Goal: Find specific page/section: Find specific page/section

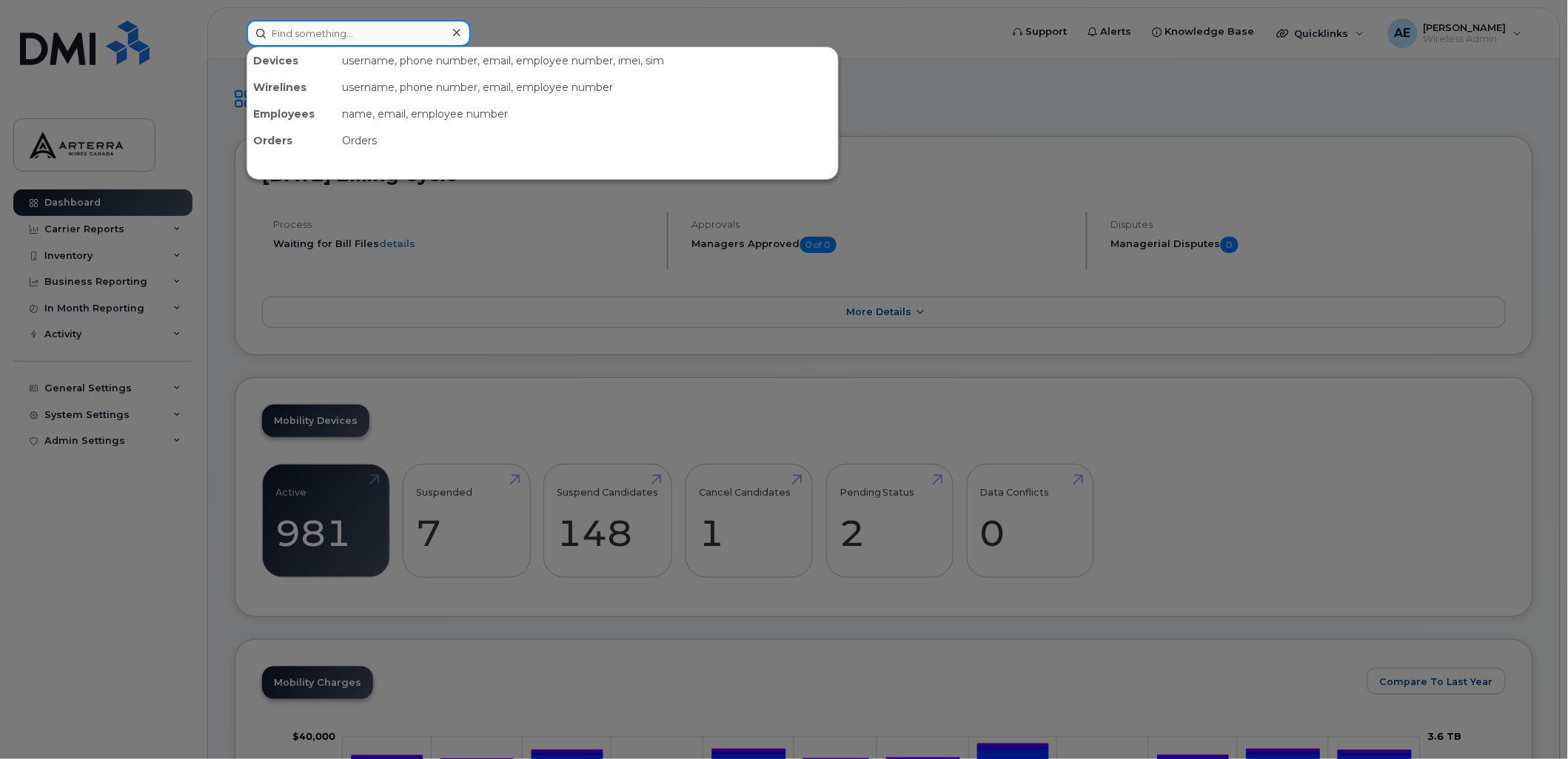
click at [359, 32] on input at bounding box center [359, 33] width 225 height 26
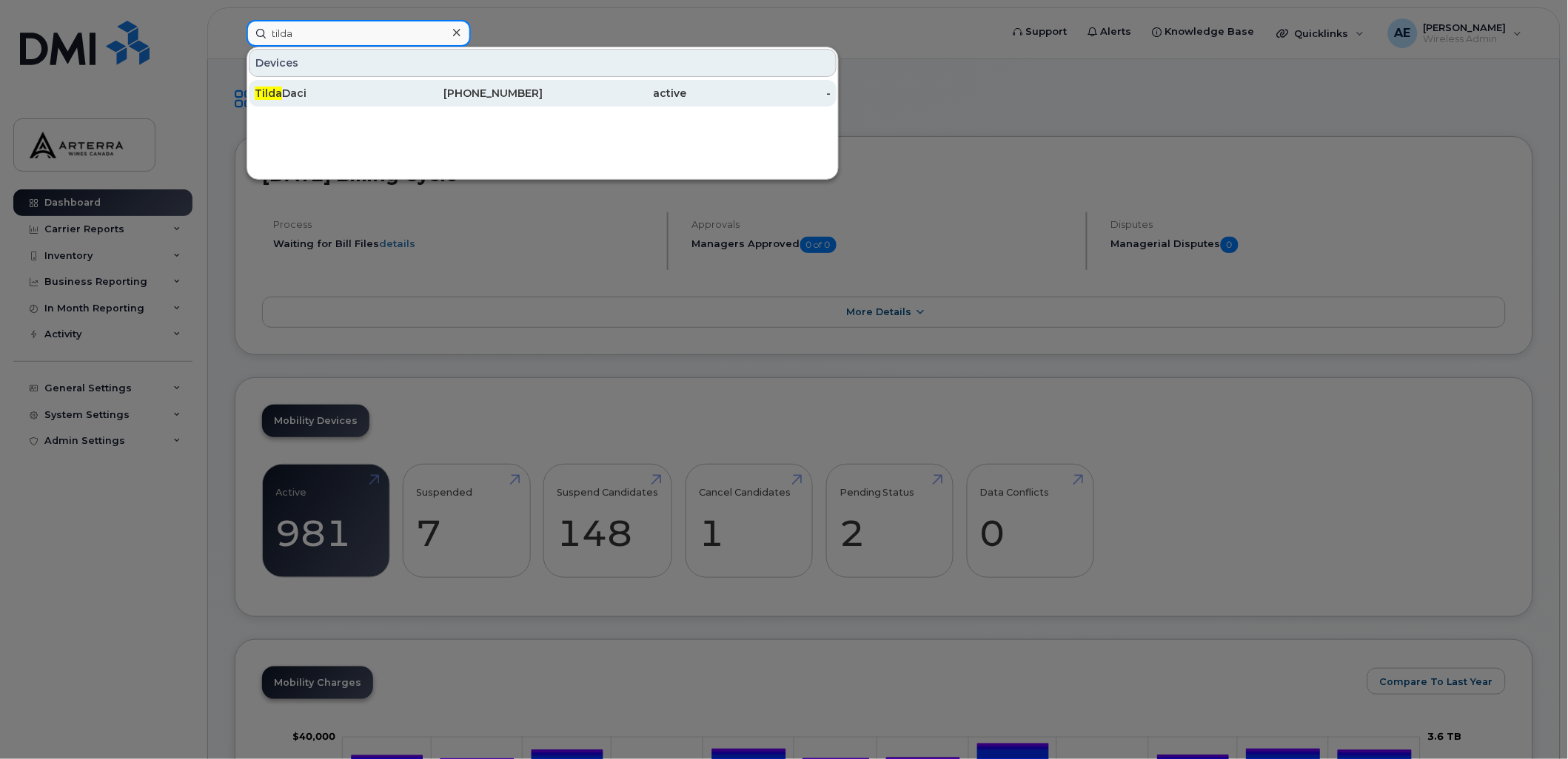
type input "tilda"
click at [253, 93] on link "Tilda Daci 905-301-4913 active -" at bounding box center [543, 92] width 588 height 26
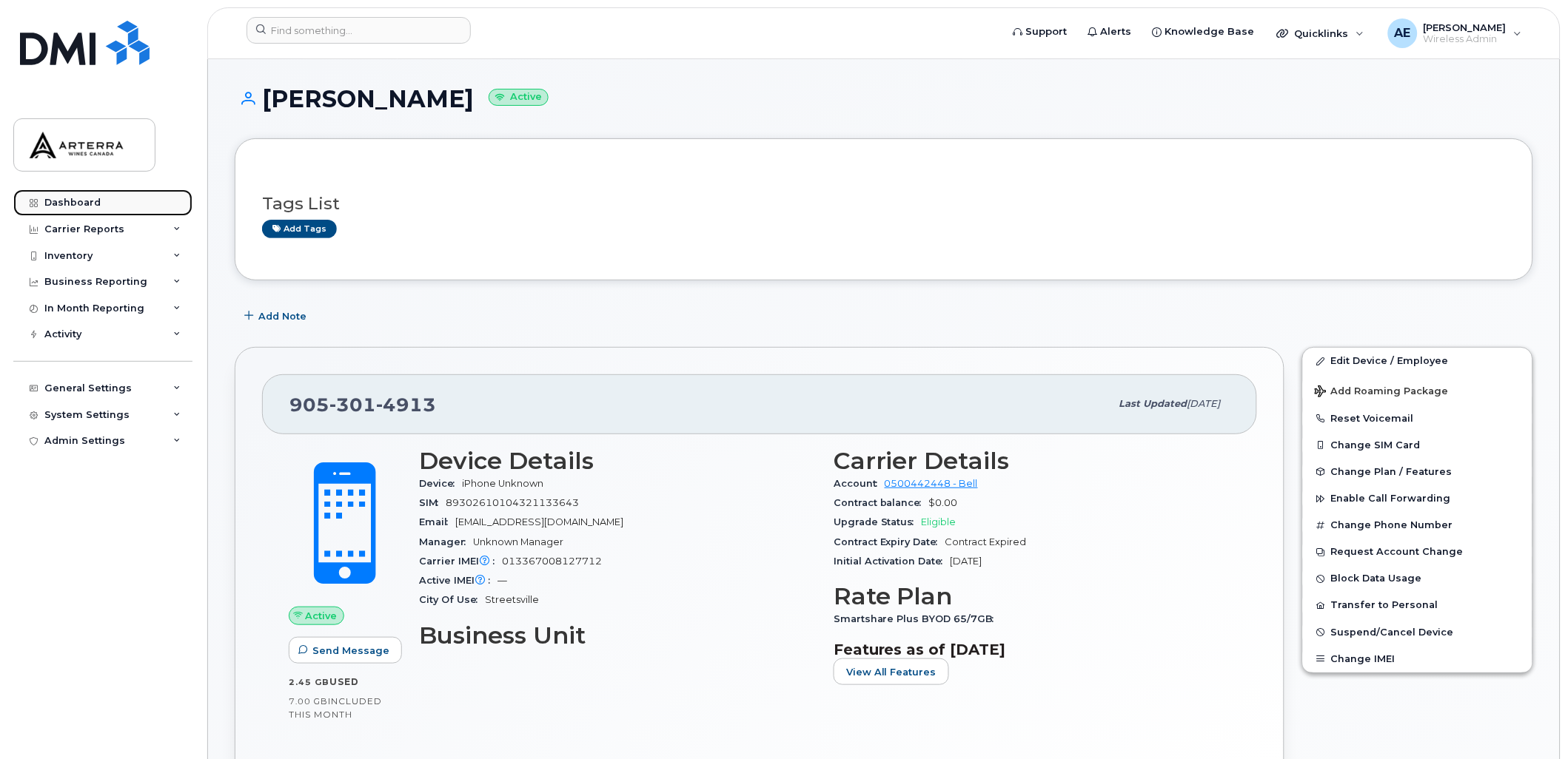
click at [78, 201] on div "Dashboard" at bounding box center [73, 202] width 57 height 12
